Goal: Find contact information: Find contact information

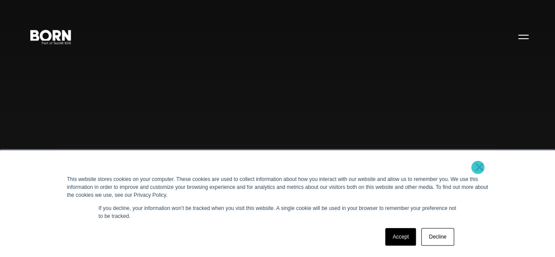
click at [478, 167] on link "×" at bounding box center [479, 167] width 11 height 8
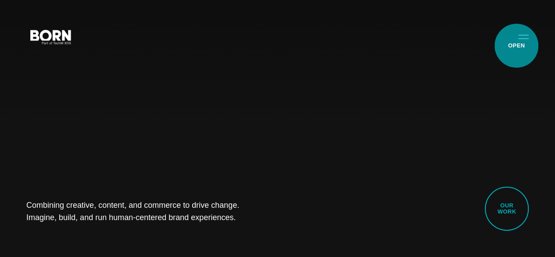
click at [515, 46] on button "Primary Menu" at bounding box center [523, 36] width 21 height 18
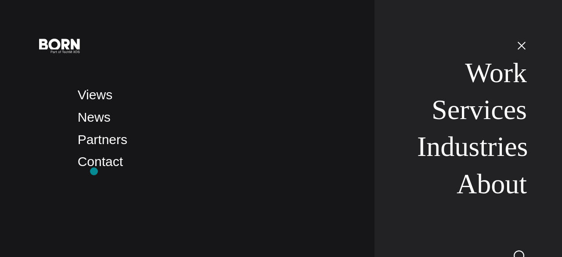
click at [97, 169] on link "Contact" at bounding box center [100, 161] width 45 height 14
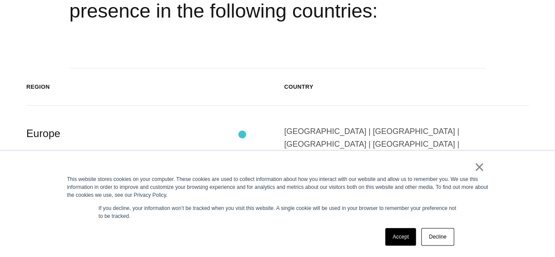
scroll to position [1287, 0]
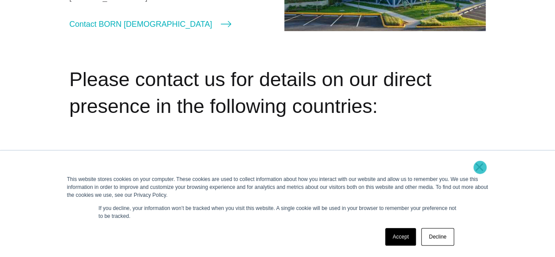
click at [480, 167] on link "×" at bounding box center [479, 167] width 11 height 8
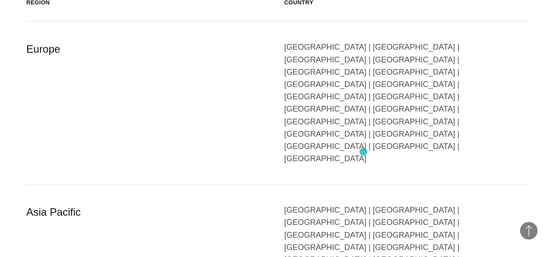
scroll to position [1463, 0]
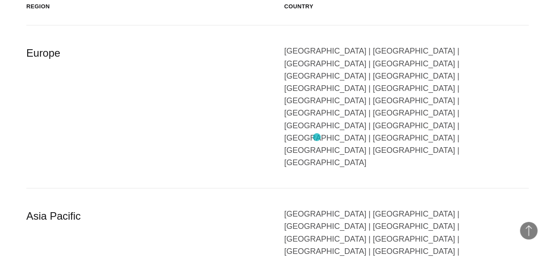
click at [317, 135] on div "[GEOGRAPHIC_DATA] | [GEOGRAPHIC_DATA] | [GEOGRAPHIC_DATA] | [GEOGRAPHIC_DATA] |…" at bounding box center [406, 107] width 245 height 124
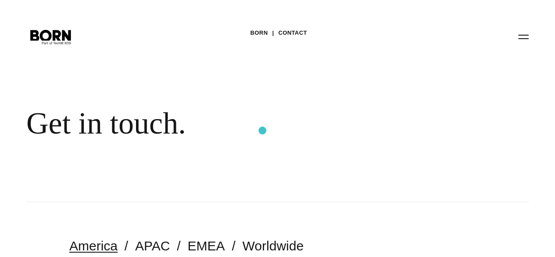
scroll to position [117, 0]
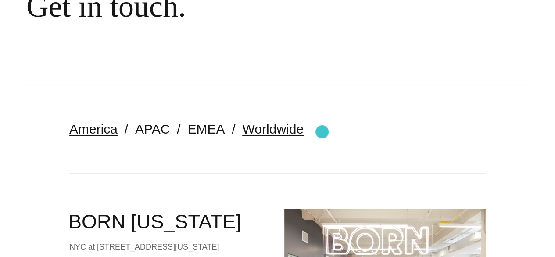
click at [304, 132] on link "Worldwide" at bounding box center [272, 129] width 61 height 14
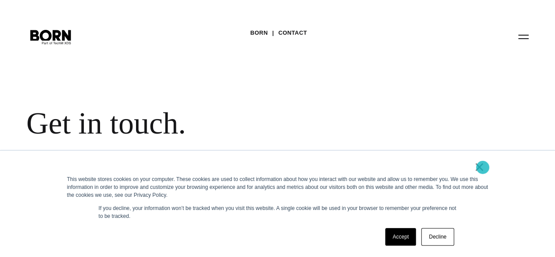
click at [483, 166] on link "×" at bounding box center [479, 167] width 11 height 8
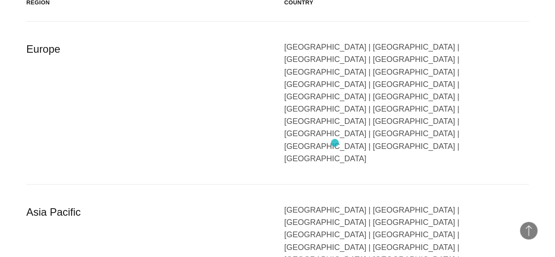
scroll to position [409, 0]
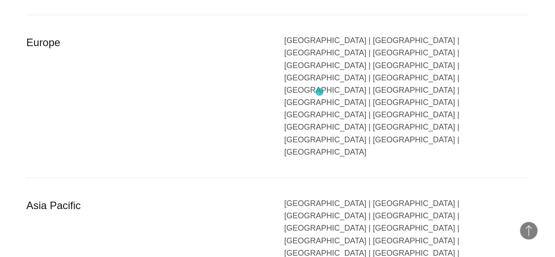
drag, startPoint x: 319, startPoint y: 92, endPoint x: 283, endPoint y: 83, distance: 37.0
click at [319, 92] on div "[GEOGRAPHIC_DATA] | [GEOGRAPHIC_DATA] | [GEOGRAPHIC_DATA] | [GEOGRAPHIC_DATA] |…" at bounding box center [406, 96] width 245 height 124
click at [44, 50] on div "Europe" at bounding box center [148, 96] width 245 height 124
click at [61, 55] on div "Europe" at bounding box center [148, 96] width 245 height 124
click at [62, 55] on div "Europe" at bounding box center [148, 96] width 245 height 124
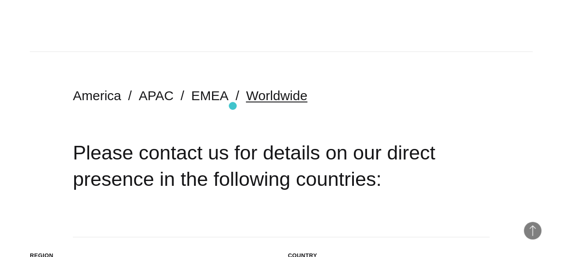
scroll to position [0, 0]
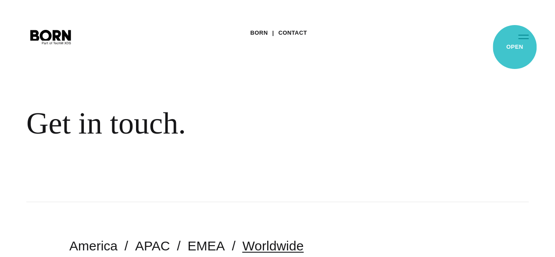
click at [514, 46] on button "Primary Menu" at bounding box center [523, 36] width 21 height 18
